Goal: Task Accomplishment & Management: Use online tool/utility

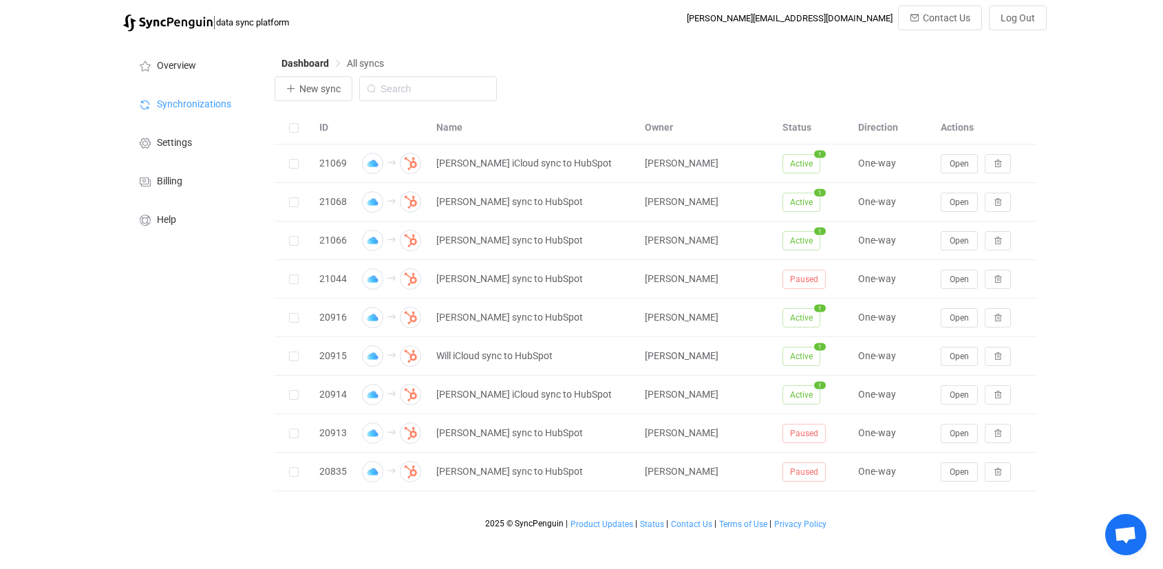
scroll to position [1512, 0]
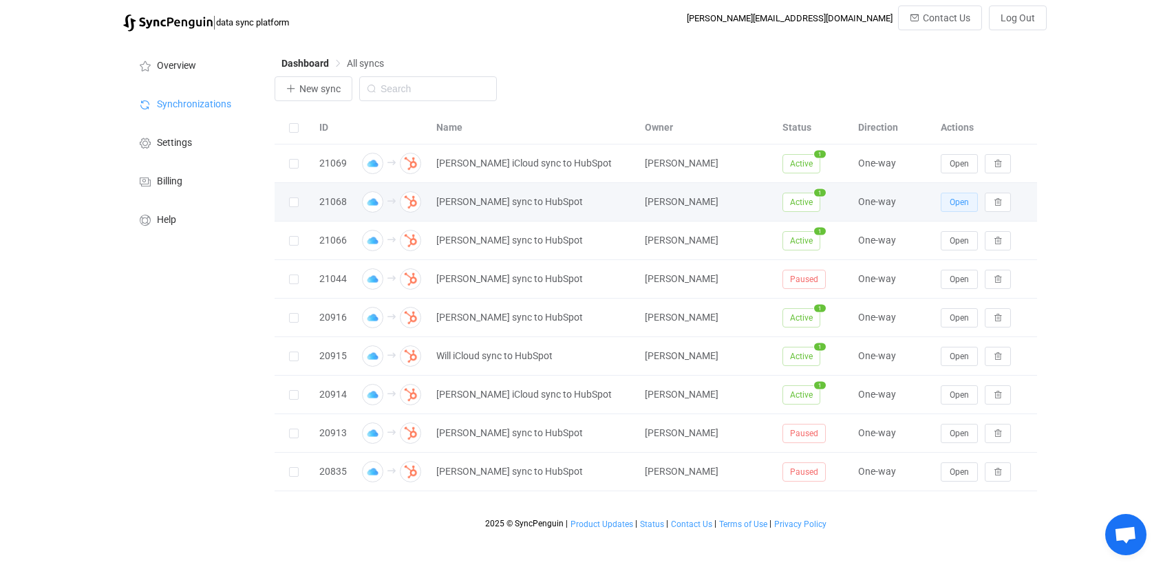
click at [945, 203] on button "Open" at bounding box center [959, 202] width 37 height 19
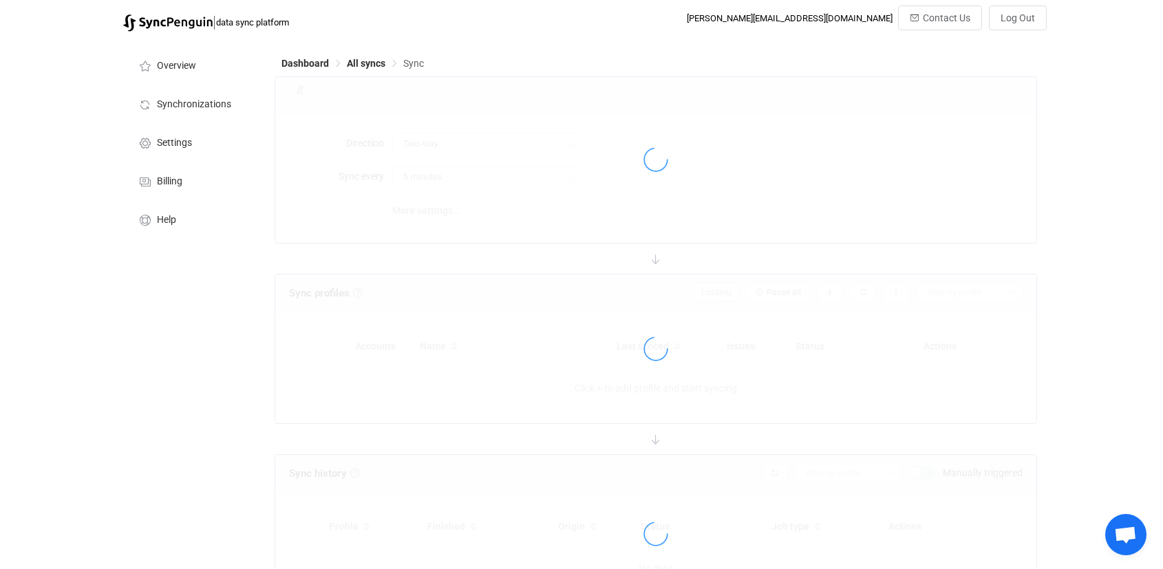
type input "iCloud → HubSpot"
type input "1 hour"
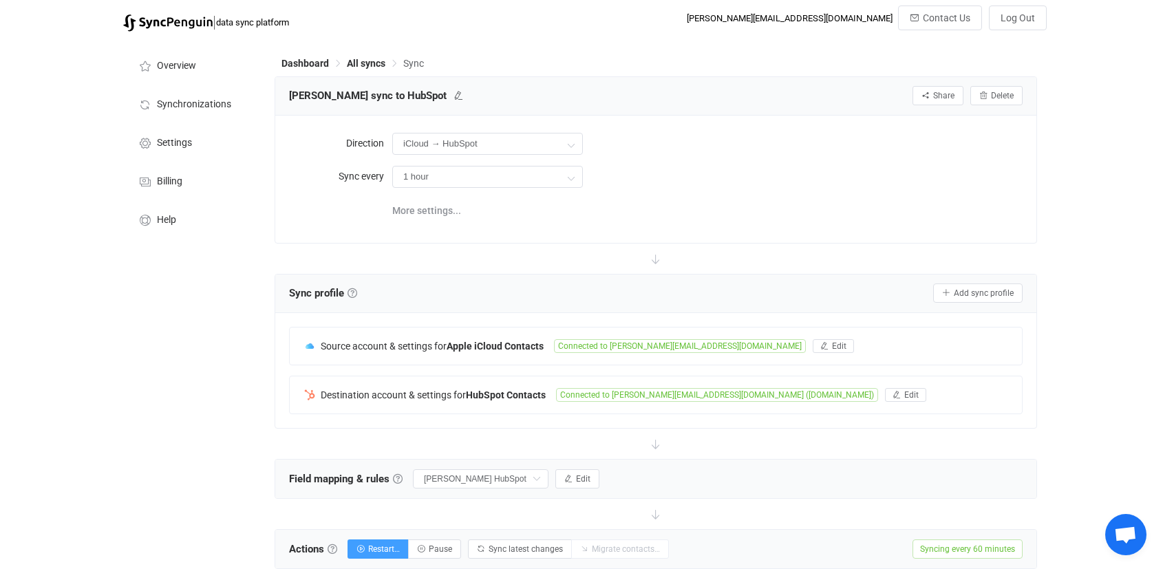
scroll to position [576, 0]
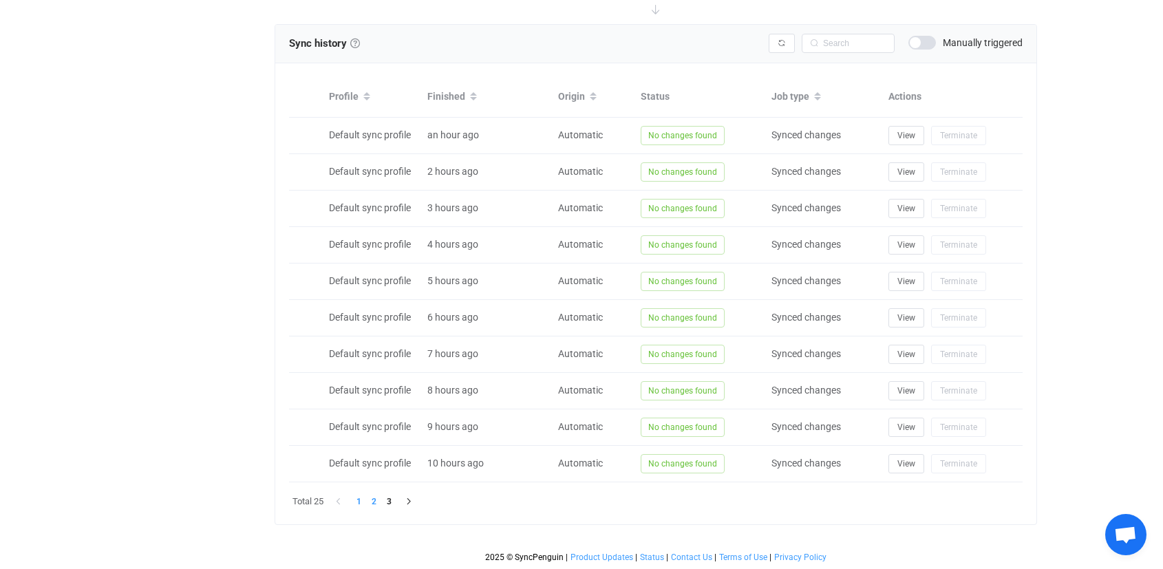
click at [377, 503] on li "2" at bounding box center [373, 501] width 15 height 15
click at [412, 507] on button "button" at bounding box center [407, 501] width 21 height 15
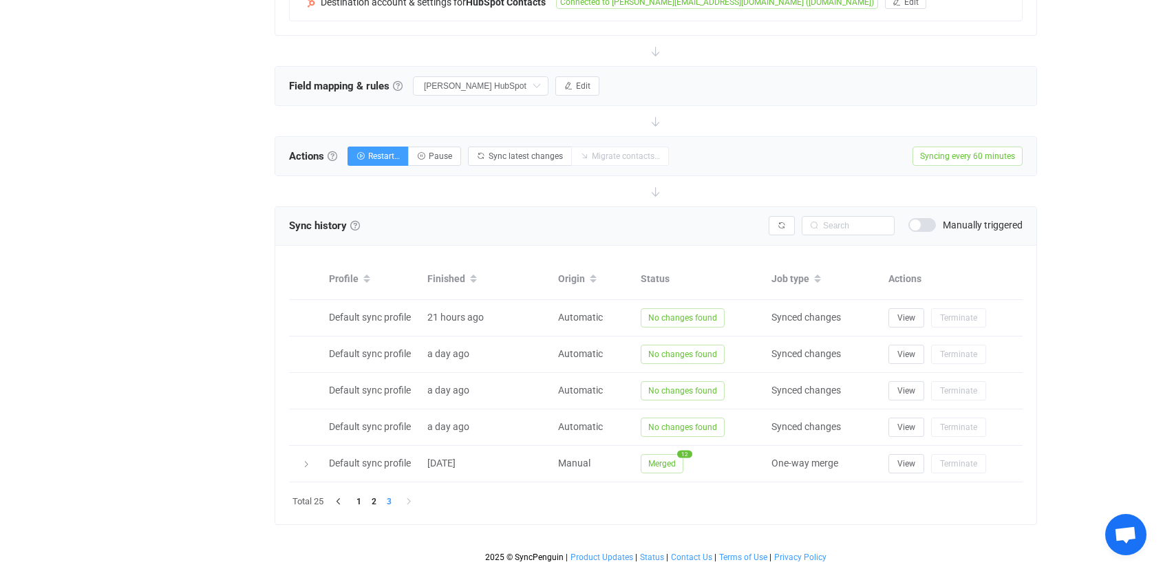
scroll to position [393, 0]
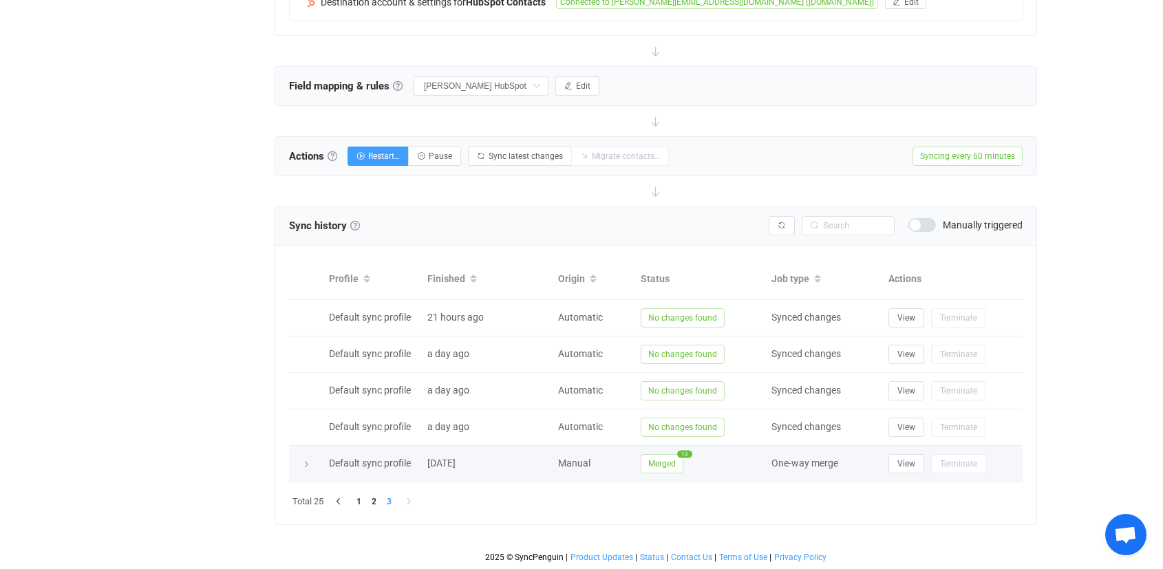
click at [675, 472] on span "Merged" at bounding box center [662, 463] width 43 height 19
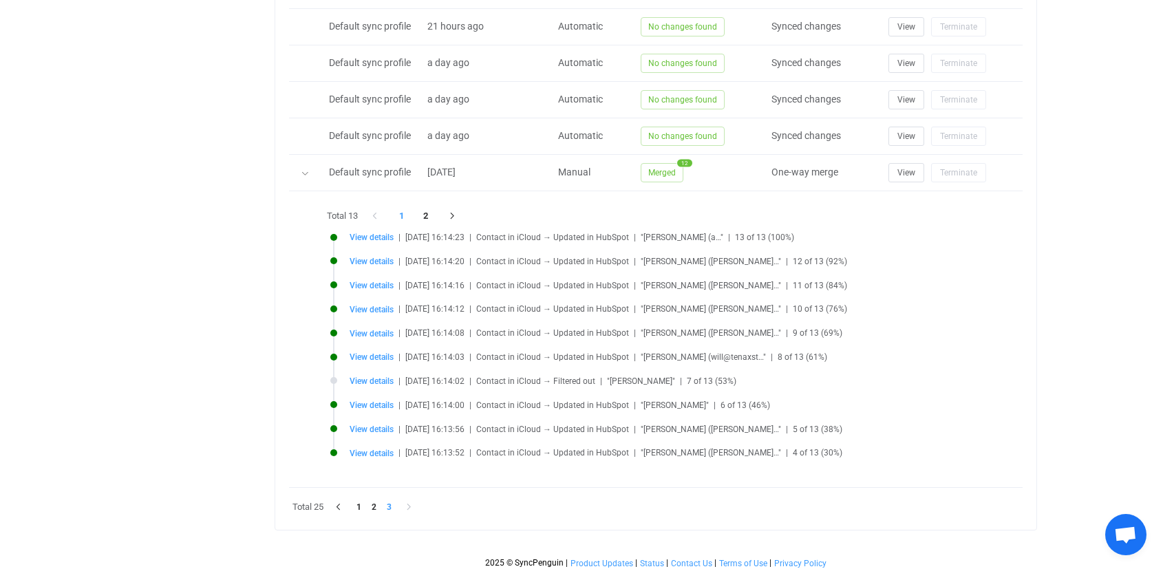
scroll to position [690, 0]
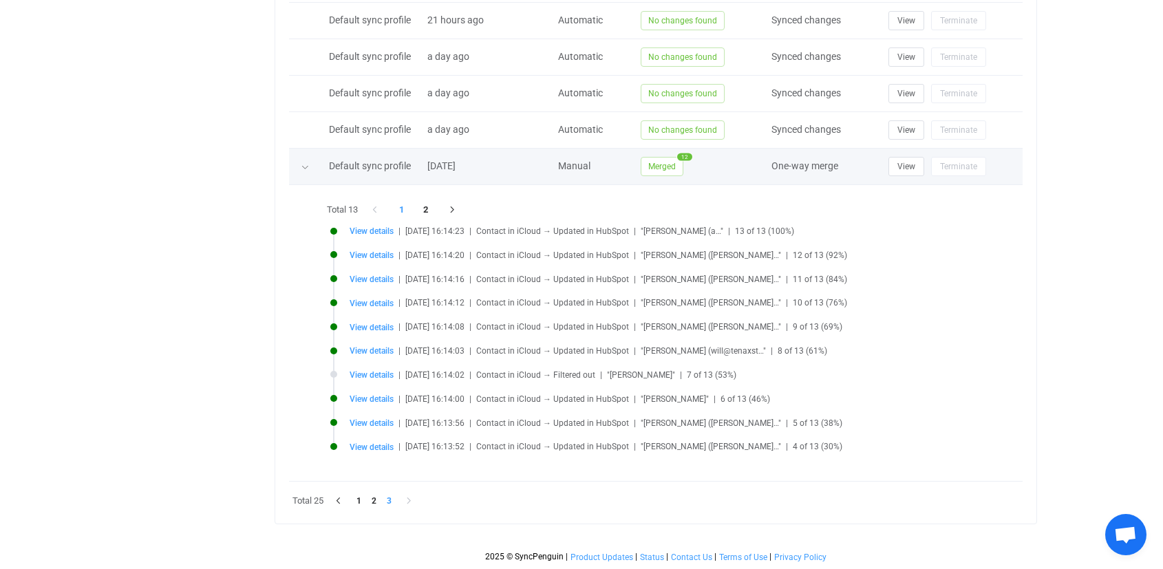
click at [306, 169] on icon at bounding box center [305, 167] width 8 height 8
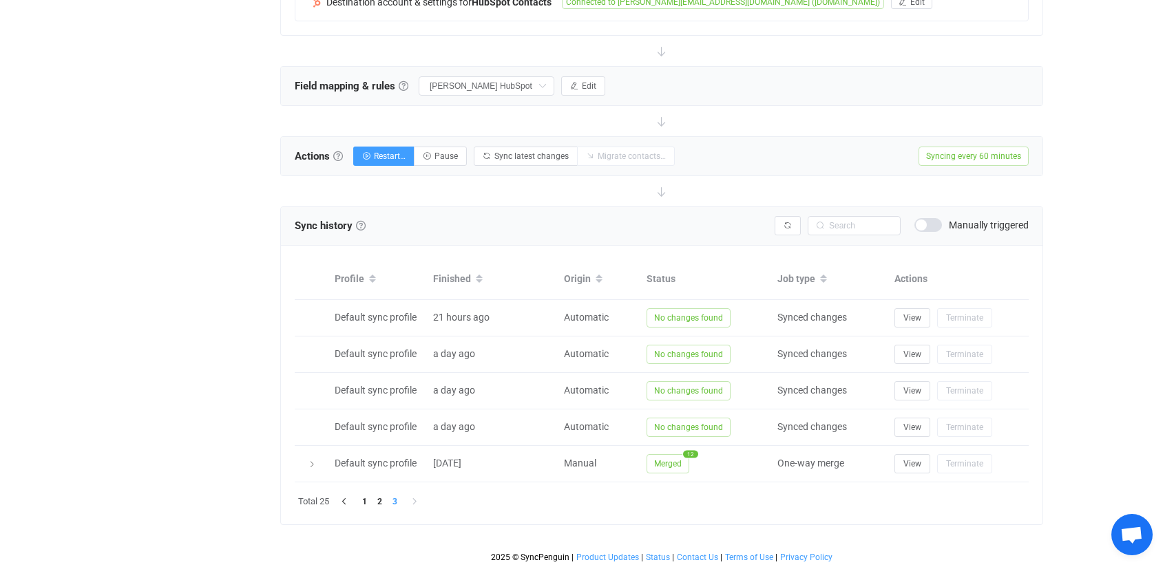
scroll to position [0, 0]
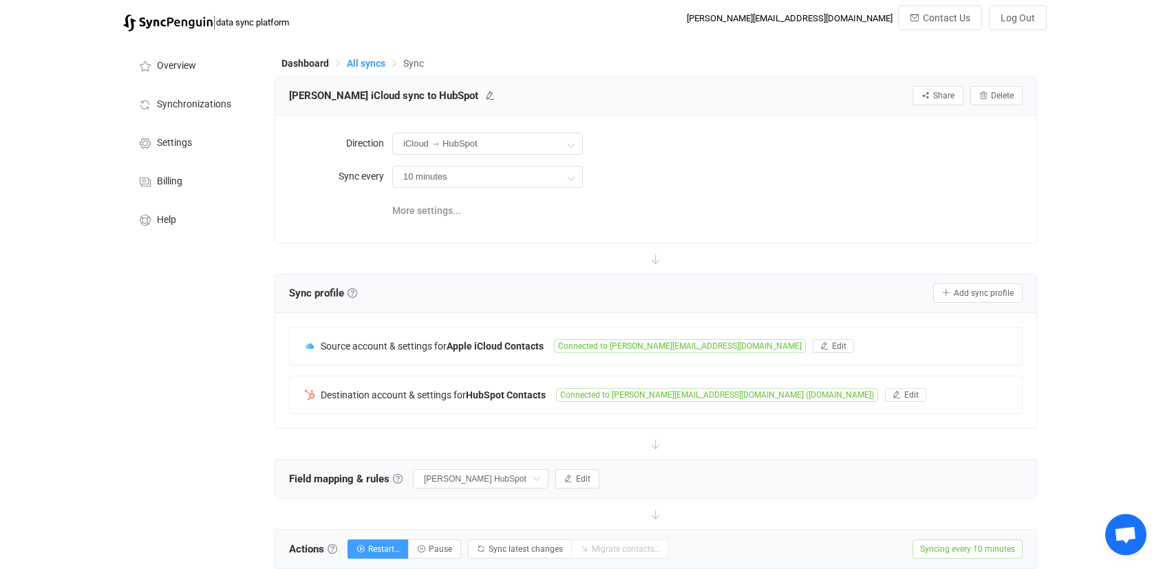
click at [359, 64] on span "All syncs" at bounding box center [366, 63] width 39 height 11
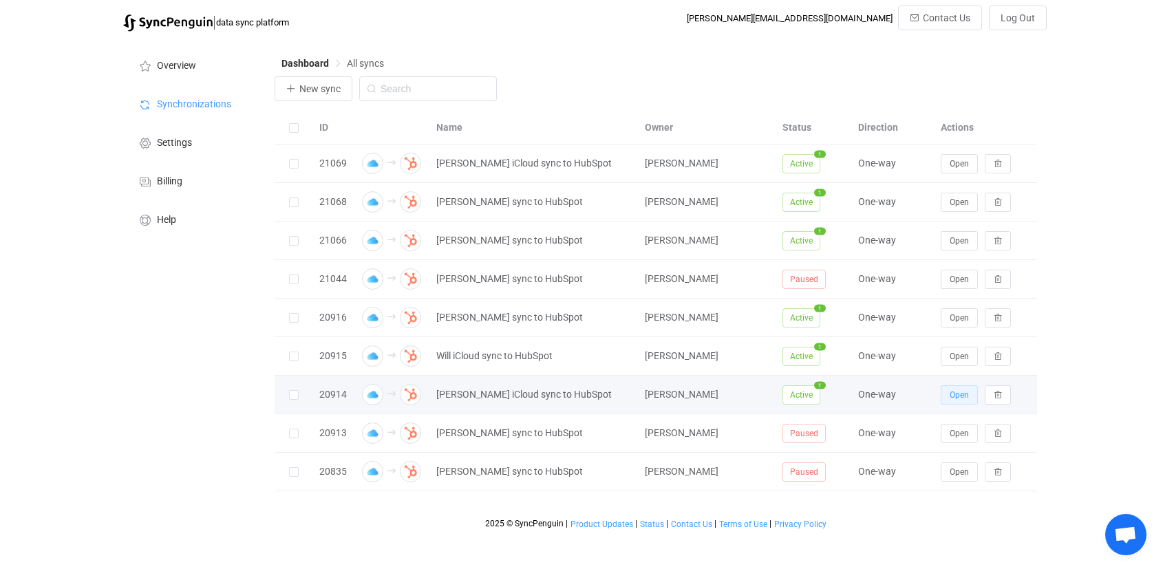
click at [964, 402] on button "Open" at bounding box center [959, 395] width 37 height 19
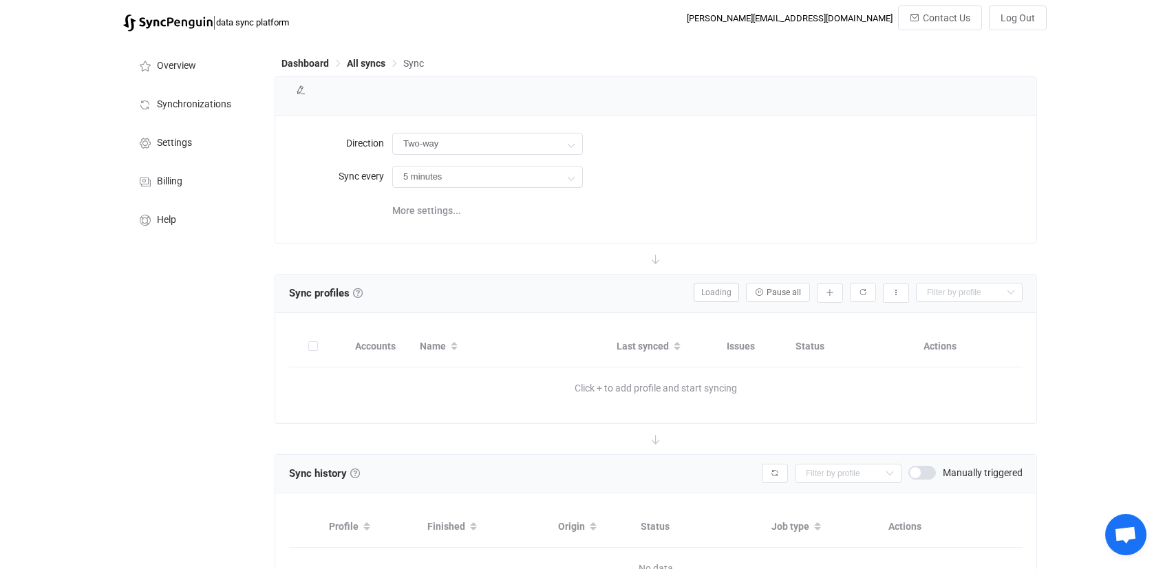
type input "iCloud → HubSpot"
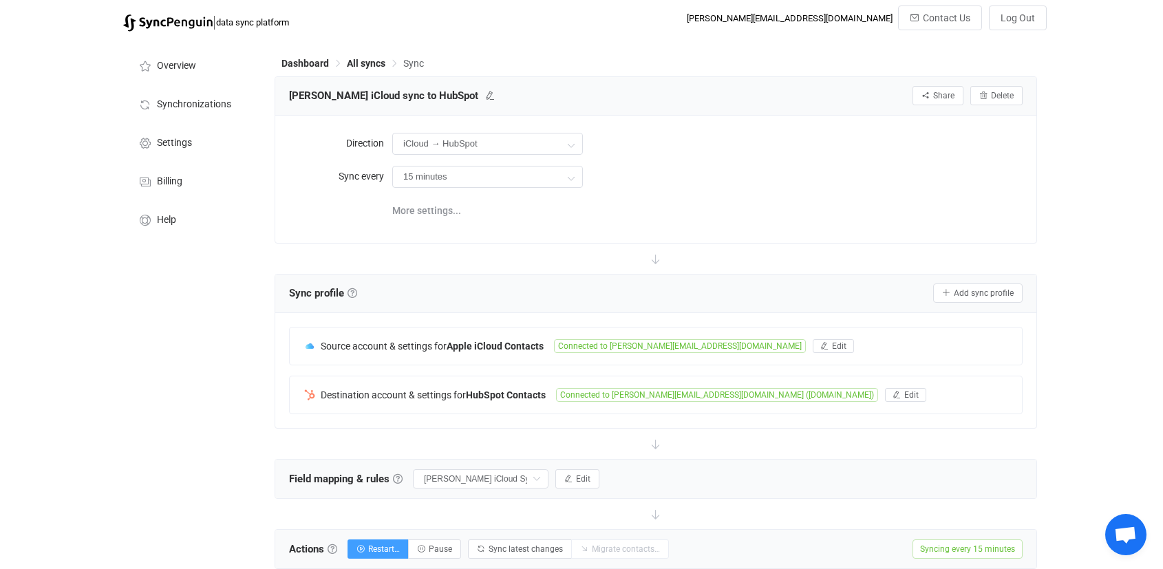
click at [558, 194] on div "Direction iCloud → HubSpot Two-way HubSpot iCloud iCloud HubSpot Sync every 15 …" at bounding box center [656, 178] width 734 height 99
click at [563, 176] on icon at bounding box center [570, 178] width 17 height 28
click at [486, 282] on li "1 hour" at bounding box center [493, 285] width 200 height 23
type input "1 hour"
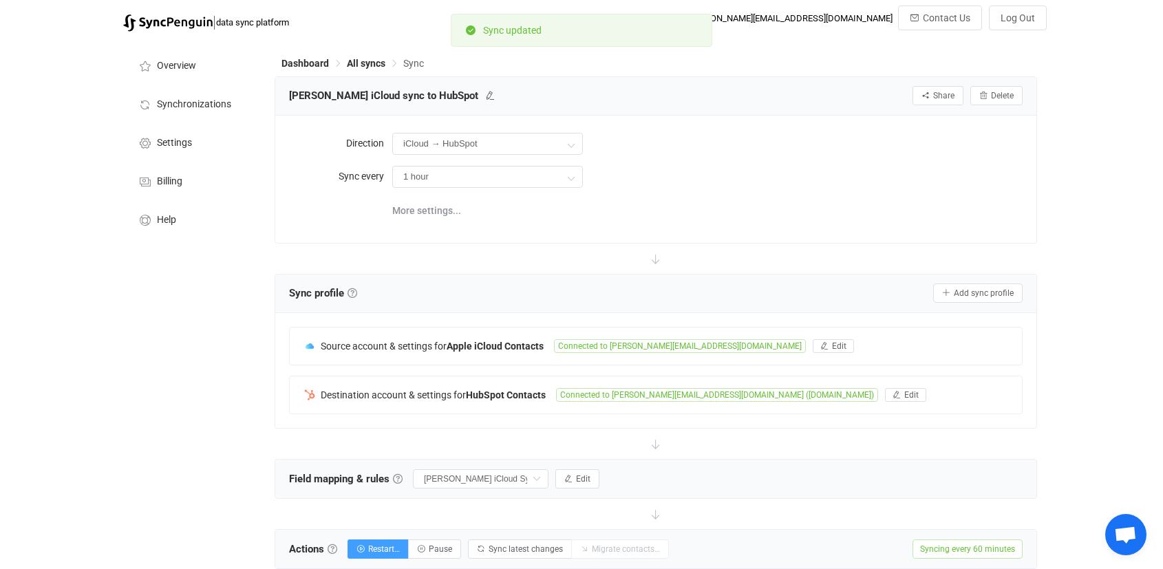
click at [1093, 233] on div "| data sync platform alex@tenaxstrategies.com Contact Us Log Out Overview Synch…" at bounding box center [581, 575] width 1163 height 1139
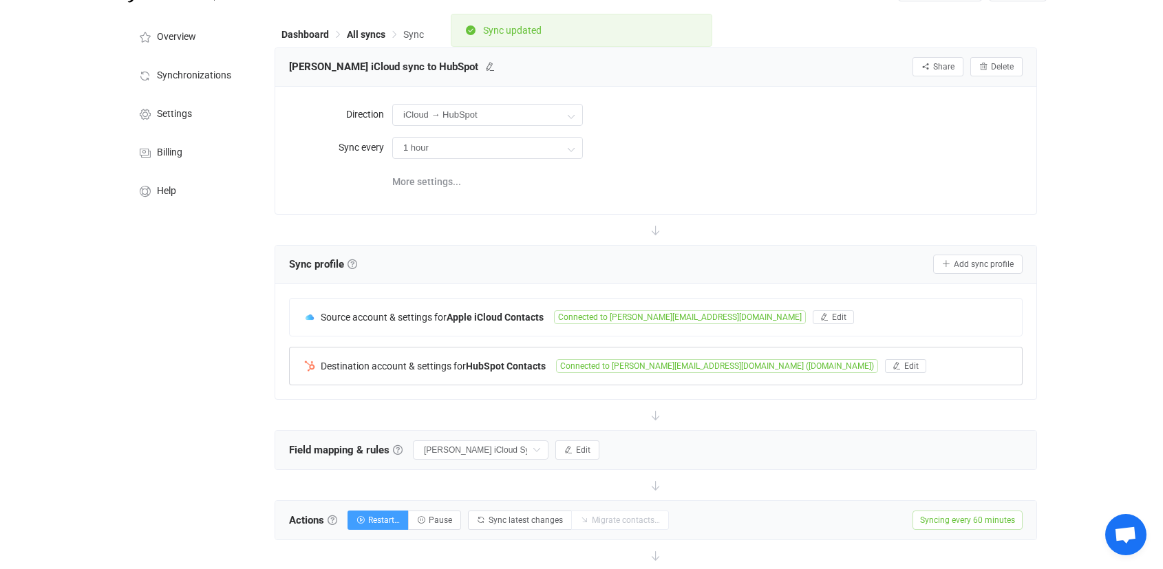
scroll to position [576, 0]
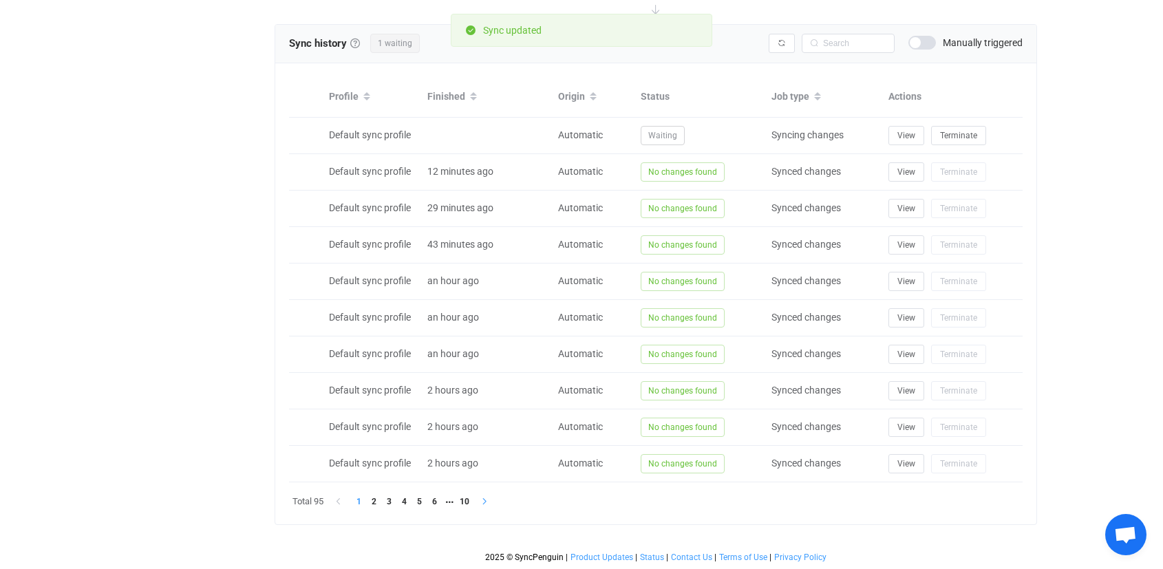
click at [484, 499] on icon "button" at bounding box center [485, 502] width 8 height 8
click at [484, 505] on icon "button" at bounding box center [485, 502] width 8 height 8
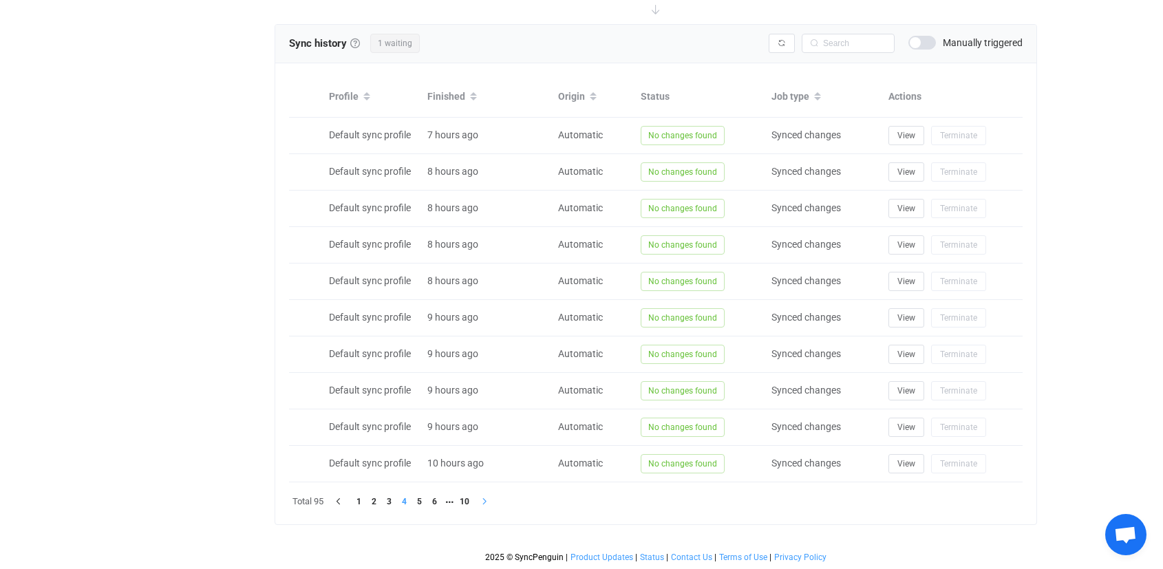
click at [484, 505] on icon "button" at bounding box center [485, 502] width 8 height 8
click at [501, 503] on icon "button" at bounding box center [500, 502] width 8 height 8
click at [504, 505] on icon "button" at bounding box center [500, 502] width 8 height 8
click at [486, 504] on icon "button" at bounding box center [485, 502] width 8 height 8
click at [487, 504] on icon "button" at bounding box center [485, 502] width 8 height 8
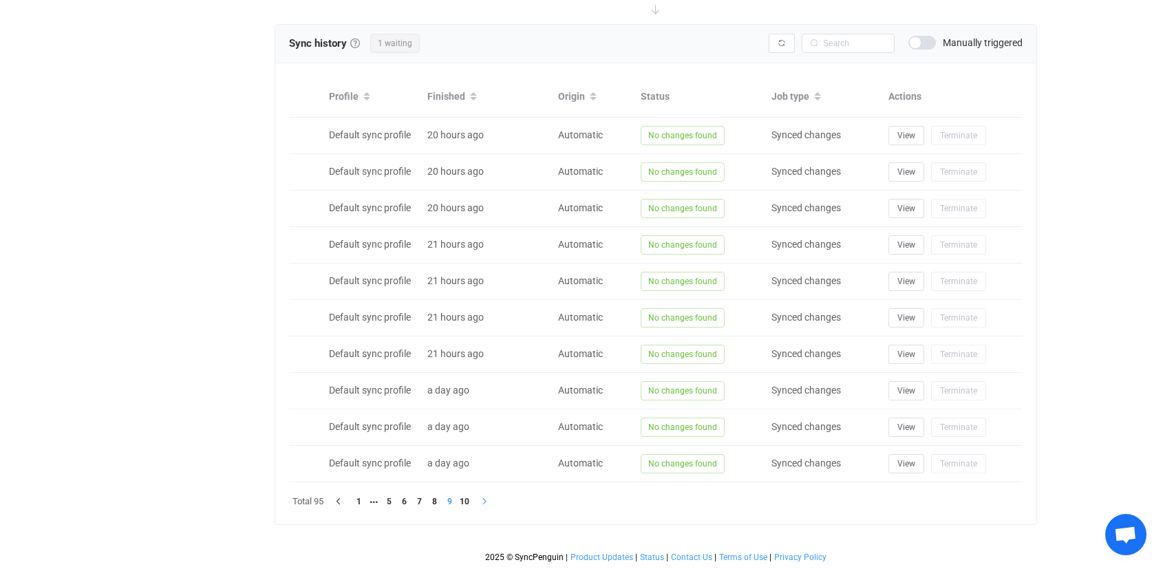
click at [487, 504] on icon "button" at bounding box center [485, 502] width 8 height 8
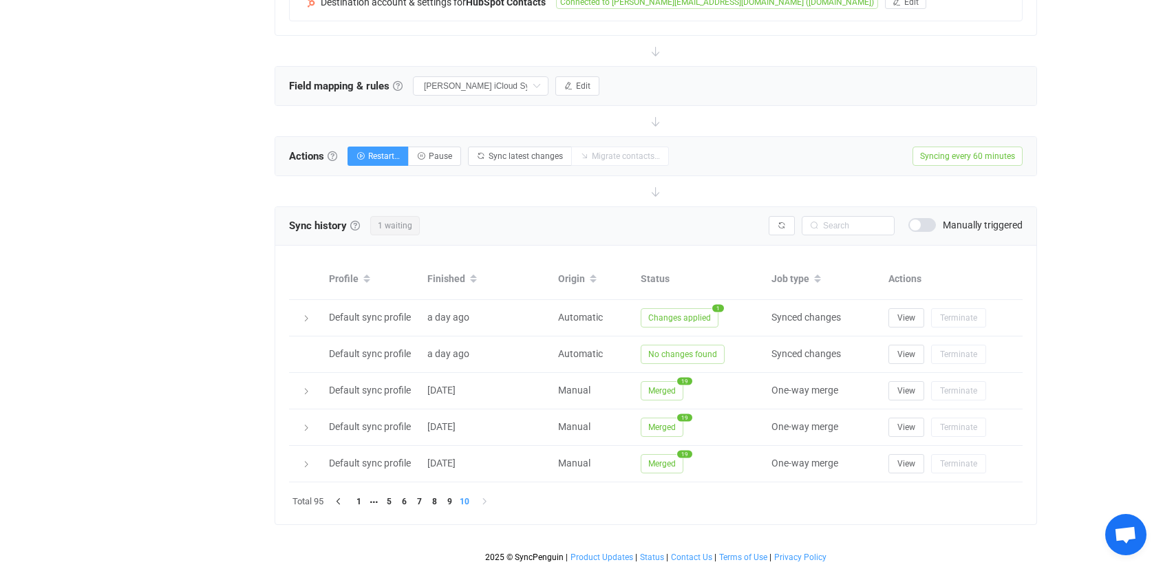
scroll to position [393, 0]
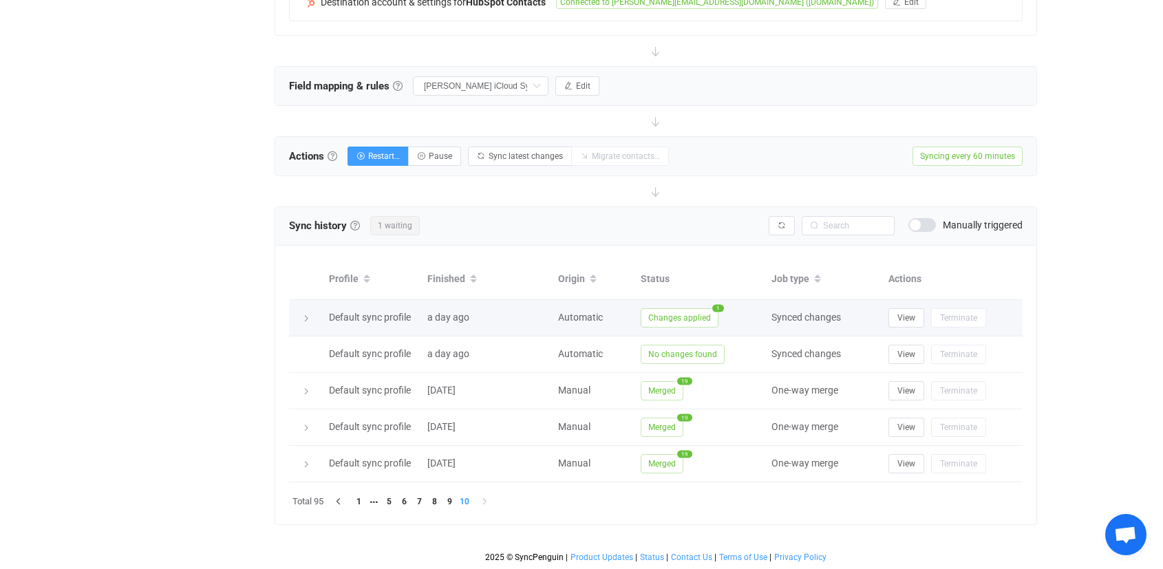
click at [688, 320] on span "Changes applied" at bounding box center [680, 317] width 78 height 19
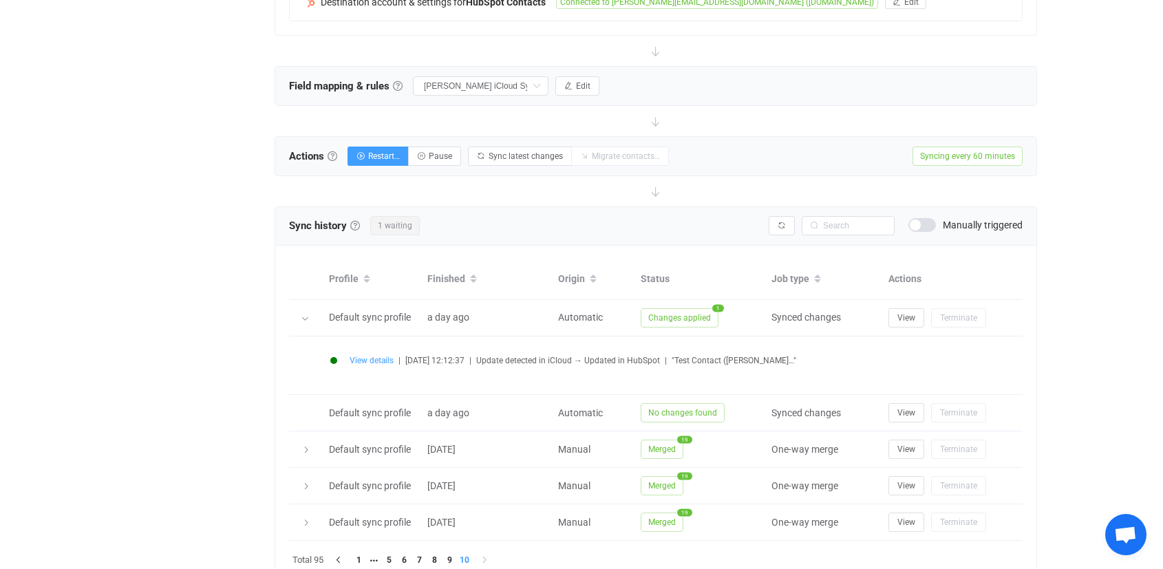
click at [380, 359] on span "View details" at bounding box center [372, 361] width 44 height 10
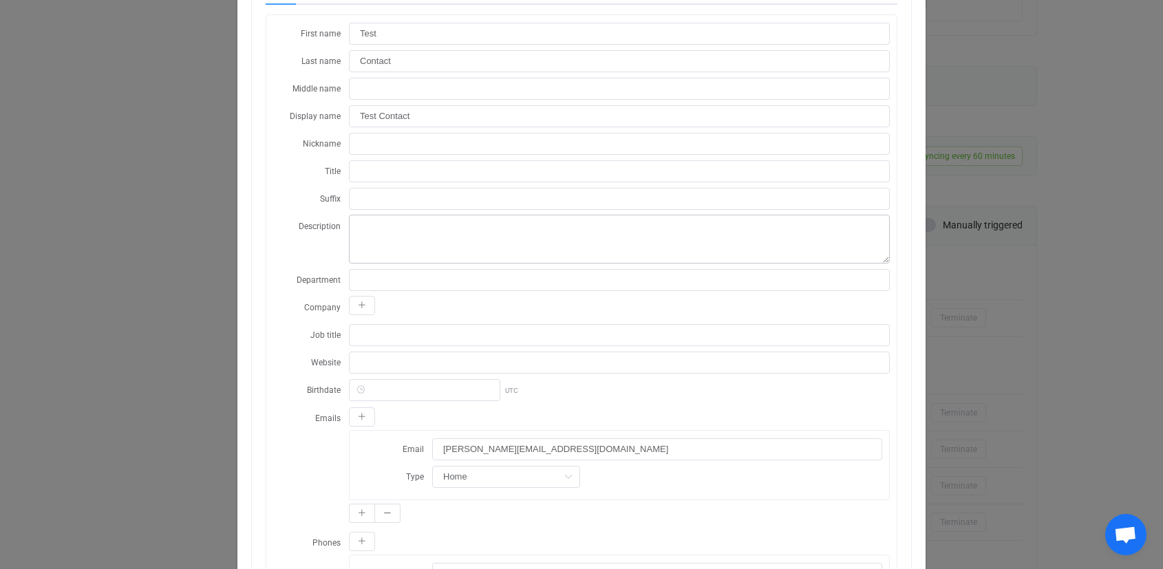
scroll to position [249, 0]
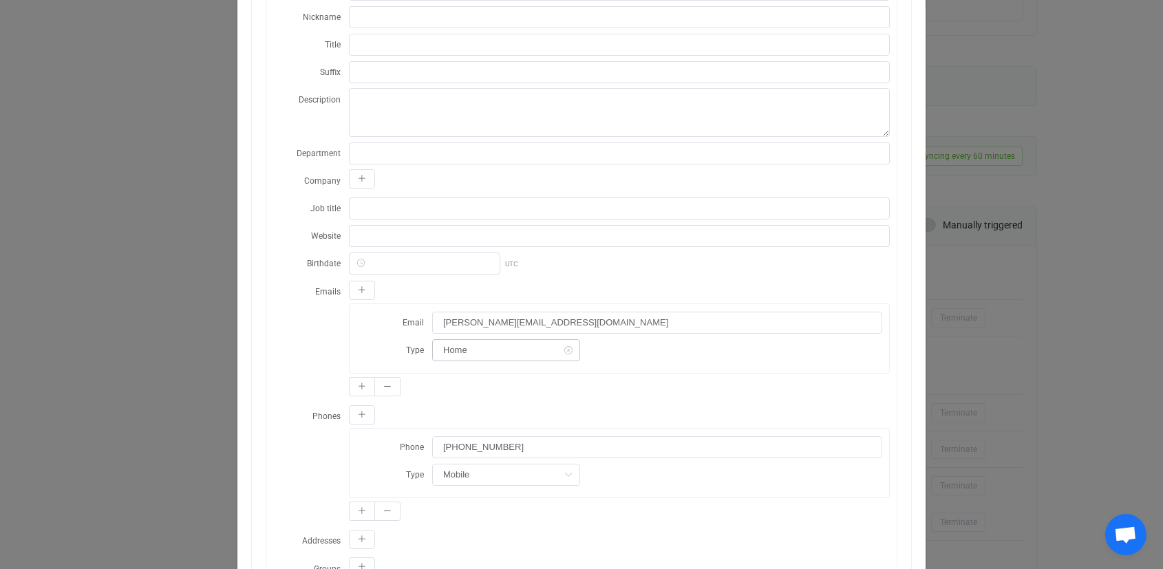
click at [561, 350] on icon "dialog" at bounding box center [568, 350] width 17 height 22
click at [542, 348] on input "dialog" at bounding box center [506, 350] width 148 height 22
click at [655, 351] on div "dialog" at bounding box center [657, 350] width 450 height 23
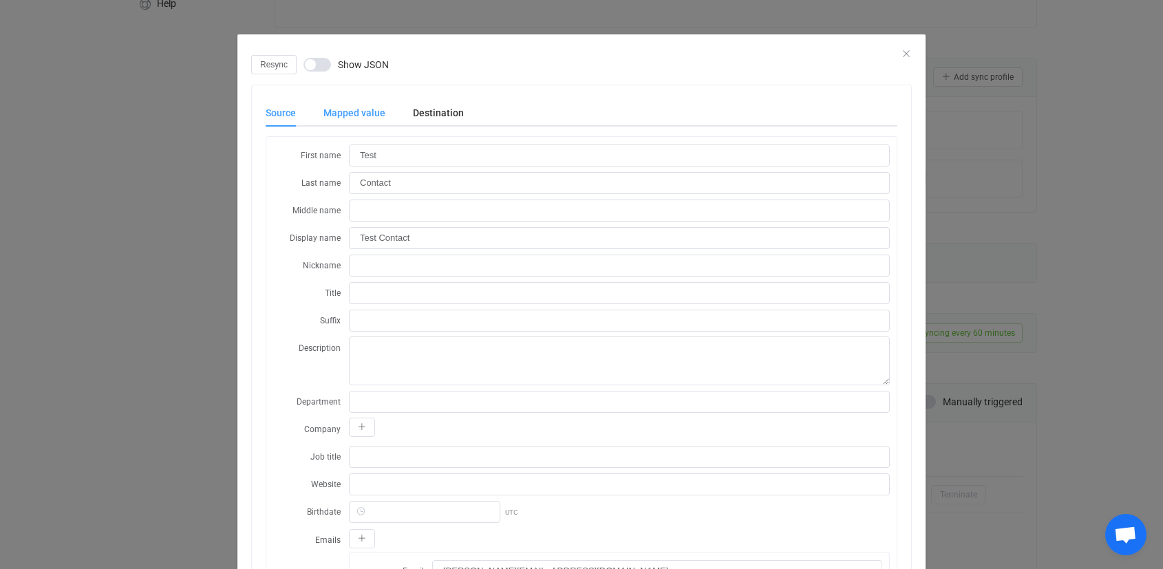
click at [352, 113] on div "Mapped value" at bounding box center [354, 113] width 89 height 28
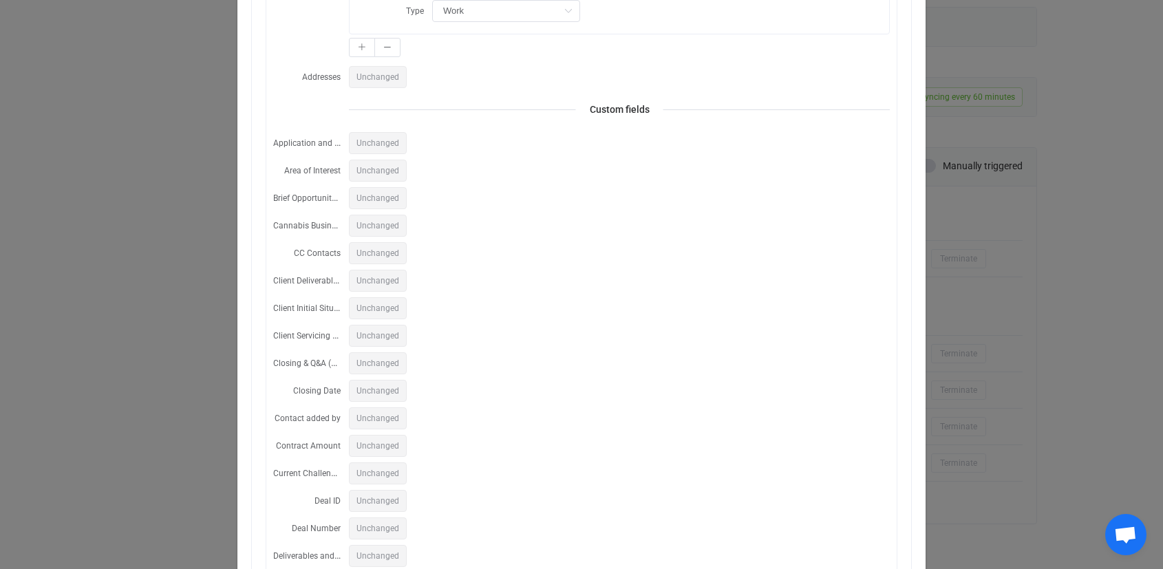
scroll to position [0, 0]
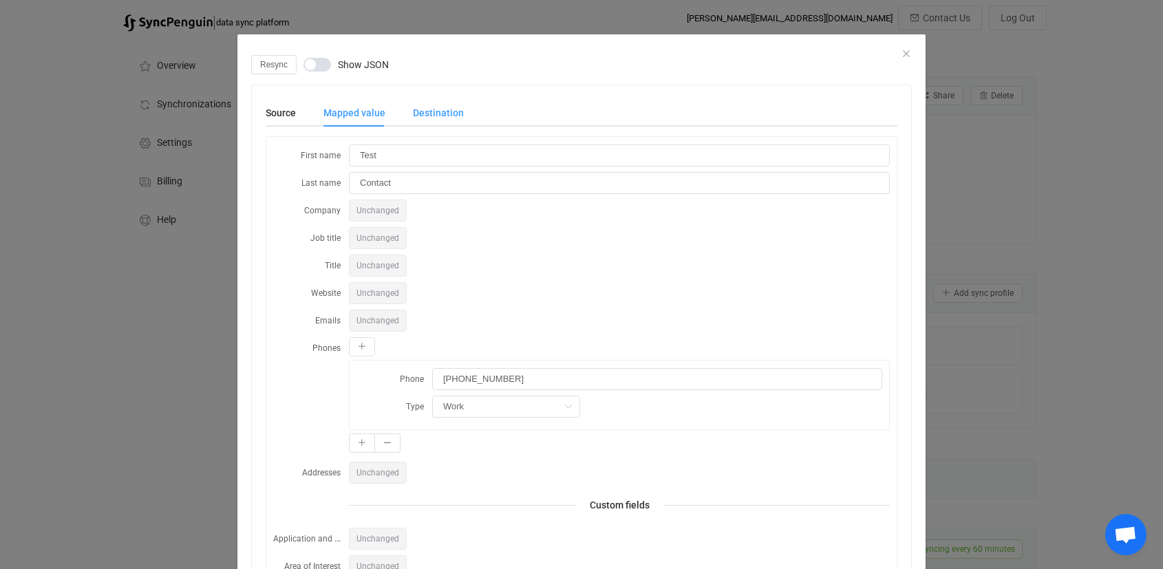
drag, startPoint x: 450, startPoint y: 114, endPoint x: 445, endPoint y: 120, distance: 7.8
click at [449, 114] on div "Destination" at bounding box center [431, 113] width 65 height 28
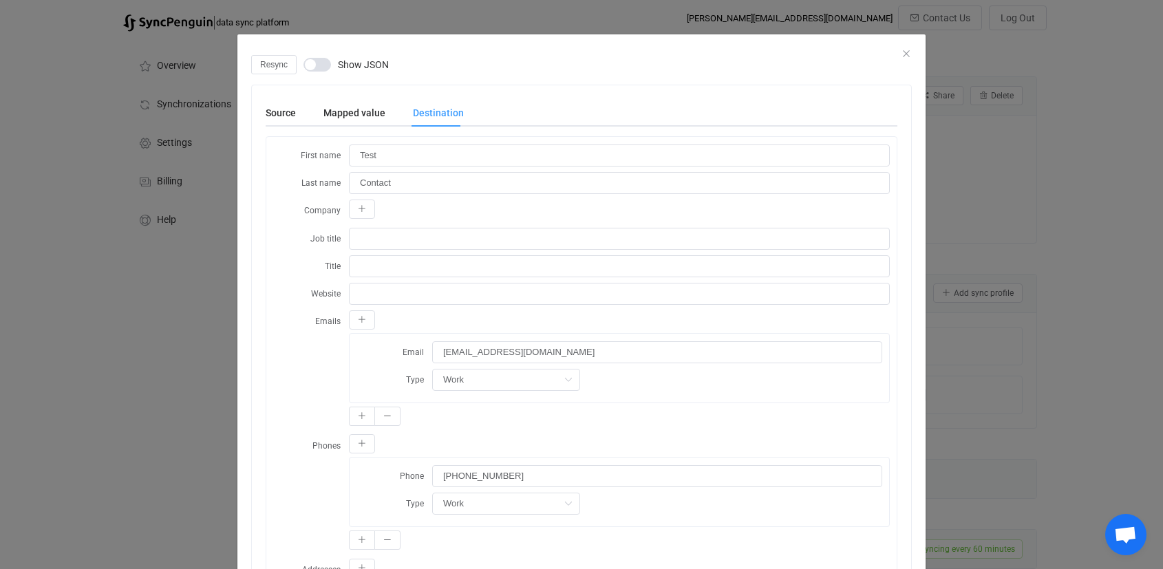
click at [894, 55] on div "Resync Show JSON" at bounding box center [581, 64] width 661 height 19
click at [903, 54] on icon "Close" at bounding box center [906, 53] width 11 height 11
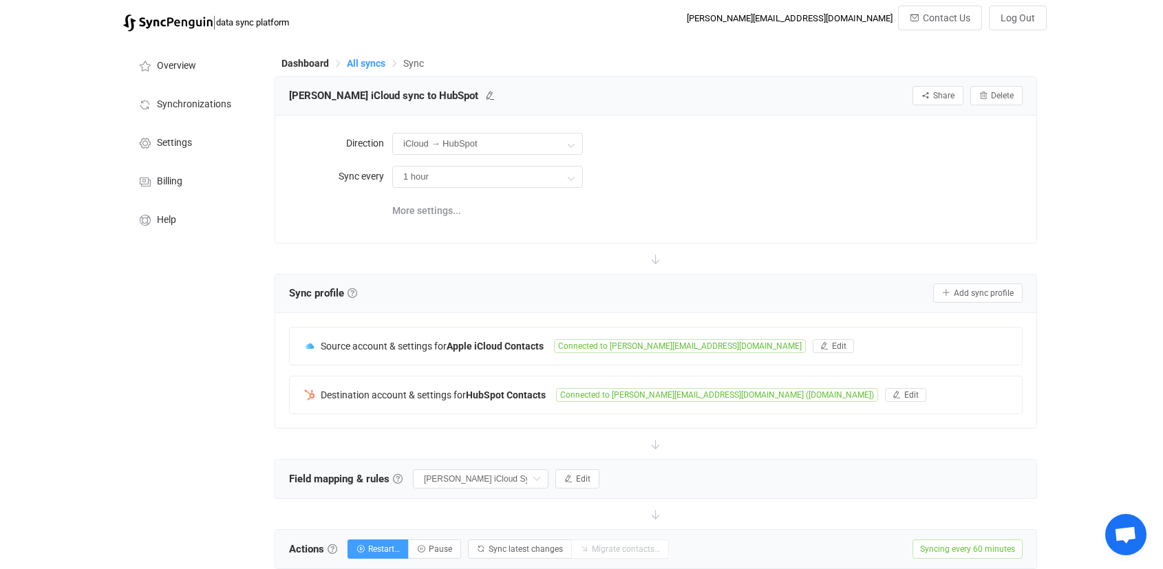
click at [362, 59] on span "All syncs" at bounding box center [366, 63] width 39 height 11
